Goal: Task Accomplishment & Management: Manage account settings

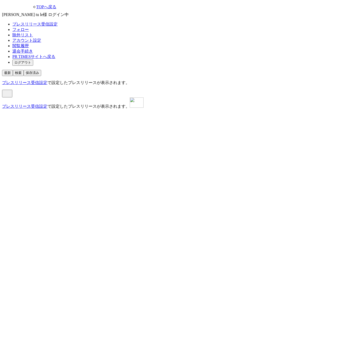
click at [41, 42] on link "アカウント設定" at bounding box center [26, 40] width 29 height 4
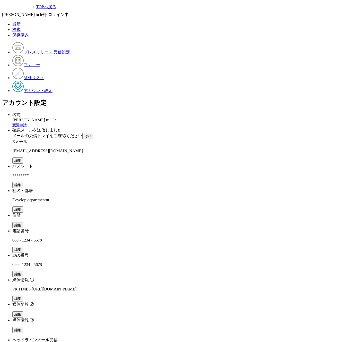
click at [252, 157] on div "編集" at bounding box center [180, 160] width 337 height 6
click at [23, 157] on button "編集" at bounding box center [17, 160] width 11 height 6
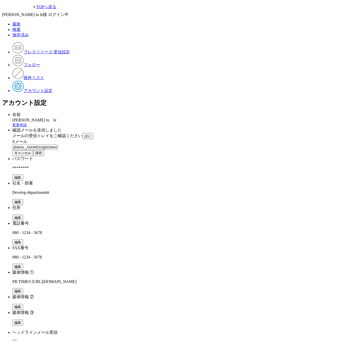
click at [58, 144] on input "[EMAIL_ADDRESS][DOMAIN_NAME]" at bounding box center [35, 146] width 46 height 5
type input "lehoangtu_media@prtimes.co.jpa"
click at [44, 150] on button "保存" at bounding box center [38, 153] width 11 height 6
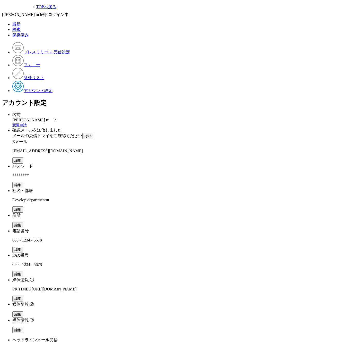
click at [322, 127] on div "確認メールを送信しました メールの受信トレイをご確認ください はい" at bounding box center [180, 133] width 337 height 12
click at [91, 138] on span "はい" at bounding box center [87, 136] width 7 height 4
click at [23, 157] on button "編集" at bounding box center [17, 160] width 11 height 6
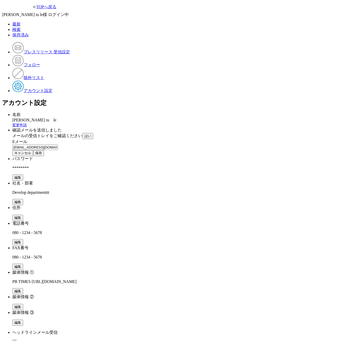
click at [58, 144] on input "[EMAIL_ADDRESS][DOMAIN_NAME]" at bounding box center [35, 146] width 46 height 5
type input "lehoangtu_media@prtimes.co.jpeee"
click at [42, 151] on span "保存" at bounding box center [38, 153] width 7 height 4
